Goal: Task Accomplishment & Management: Use online tool/utility

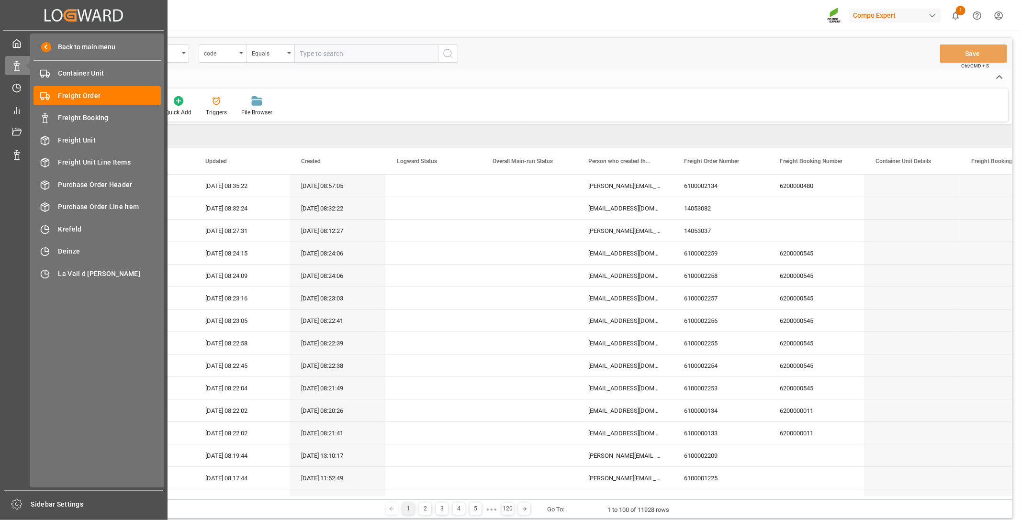
click at [126, 303] on div "55e0c92e7c49" at bounding box center [146, 298] width 96 height 22
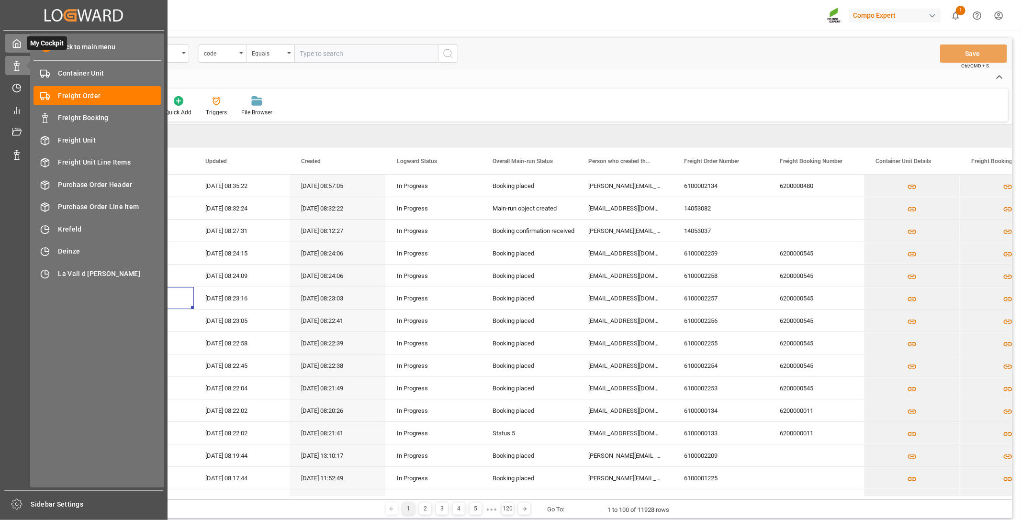
click at [16, 43] on icon at bounding box center [17, 44] width 10 height 10
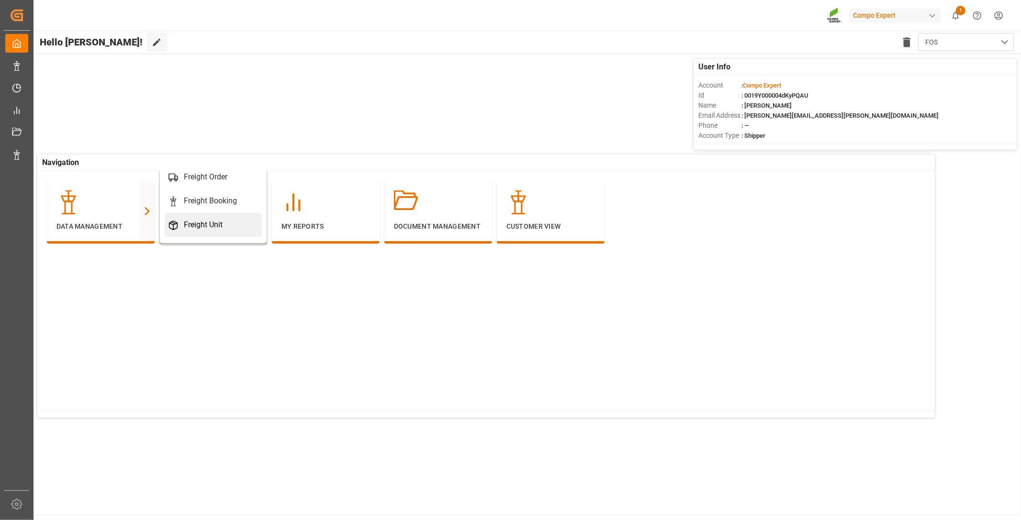
click at [227, 223] on div "Freight Unit" at bounding box center [212, 224] width 89 height 11
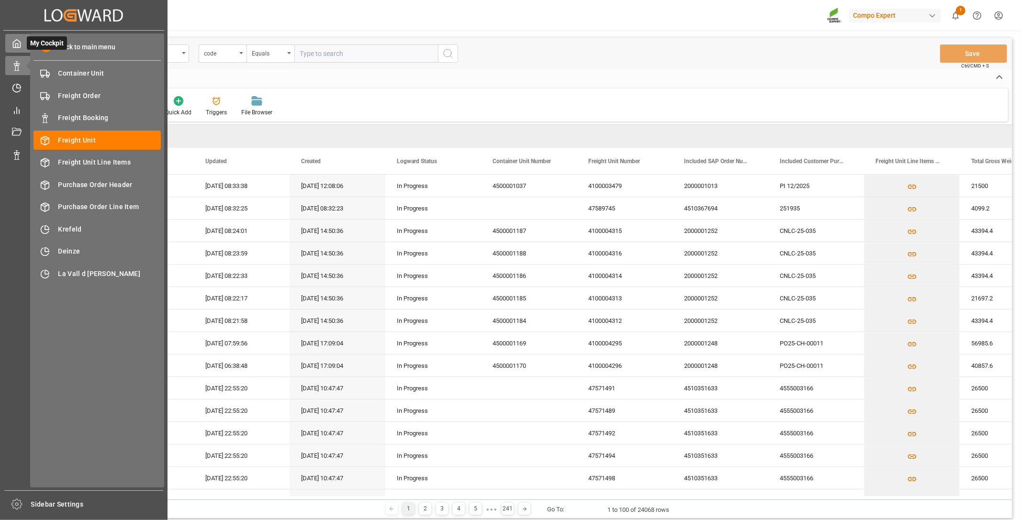
click at [16, 44] on polyline at bounding box center [17, 46] width 2 height 4
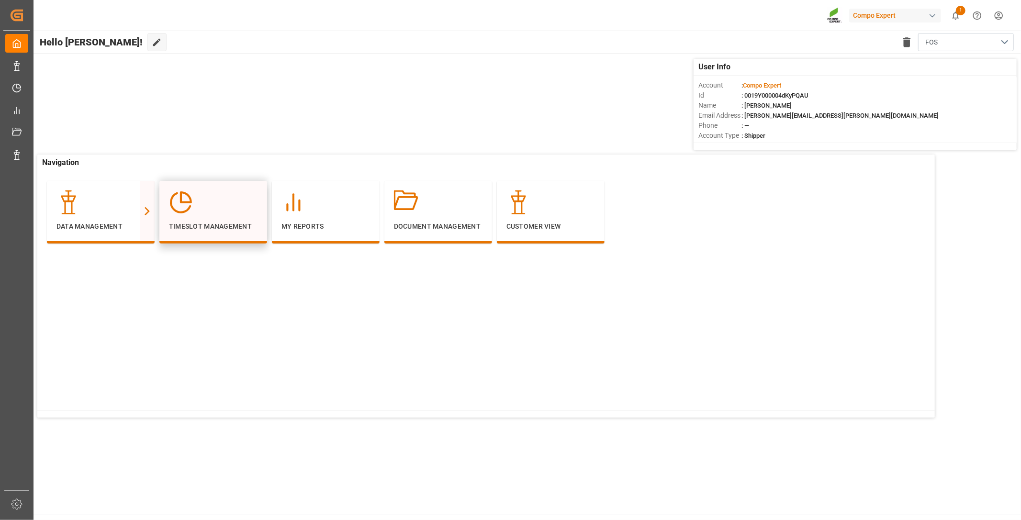
click at [207, 215] on div "Timeslot Management" at bounding box center [213, 210] width 89 height 41
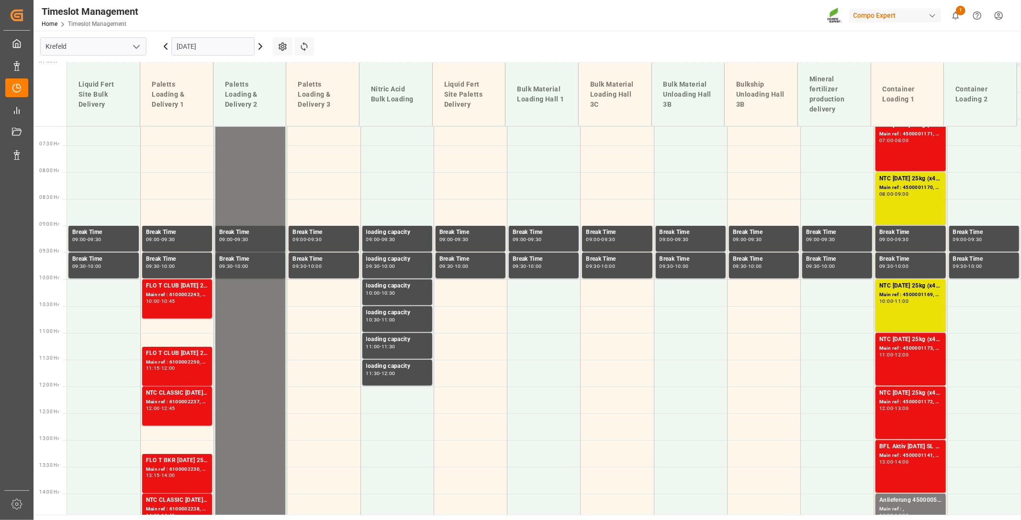
scroll to position [453, 0]
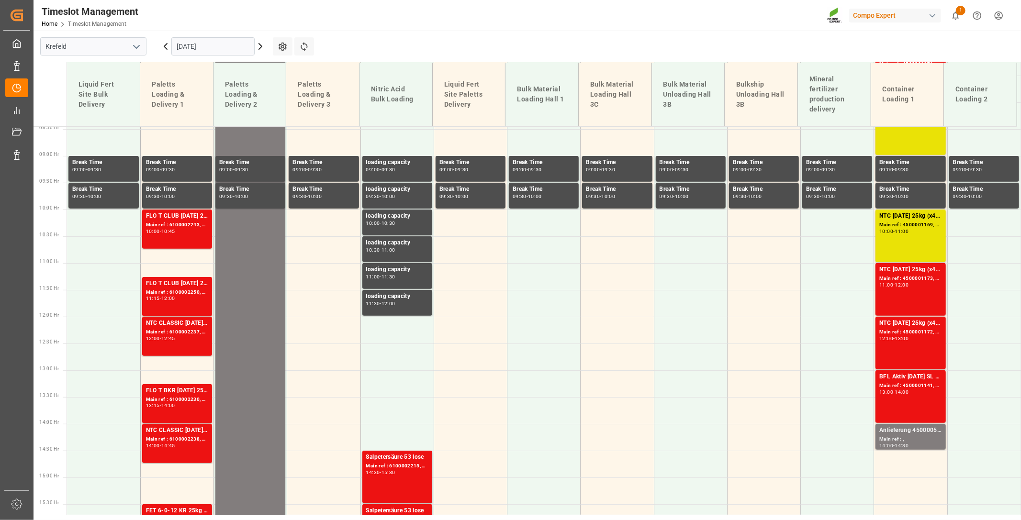
click at [166, 44] on icon at bounding box center [165, 46] width 11 height 11
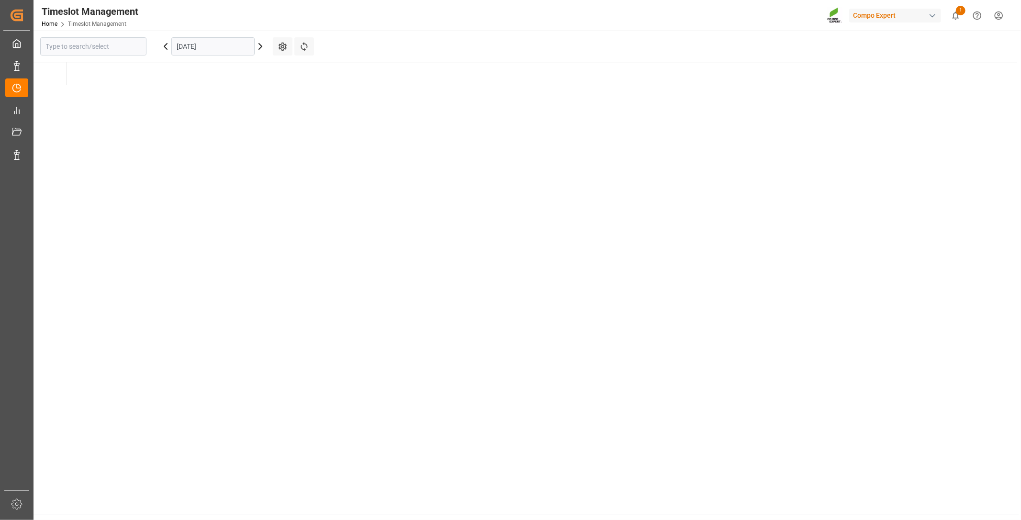
type input "Krefeld"
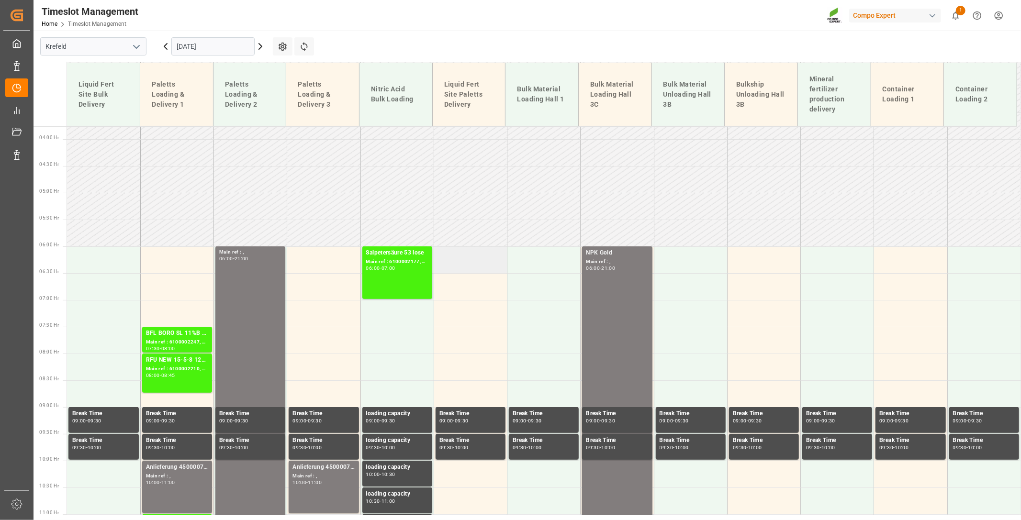
scroll to position [240, 0]
